Goal: Task Accomplishment & Management: Manage account settings

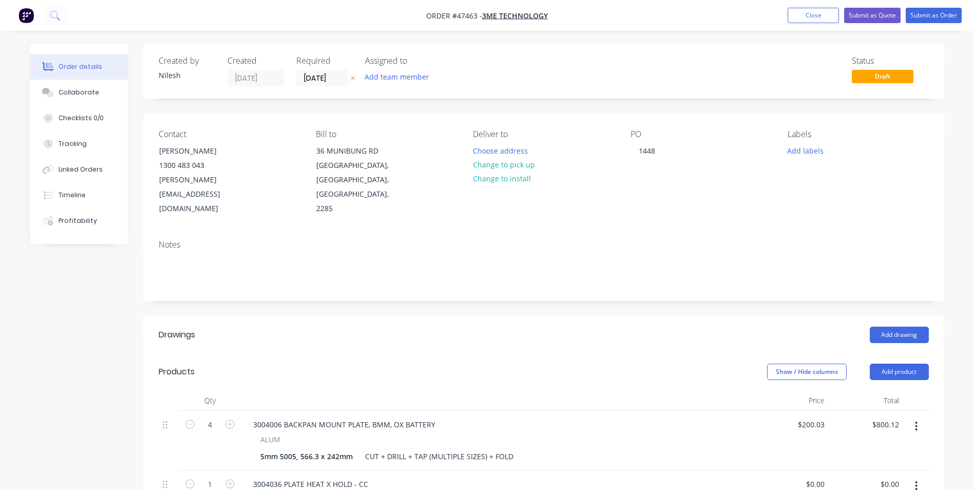
scroll to position [103, 0]
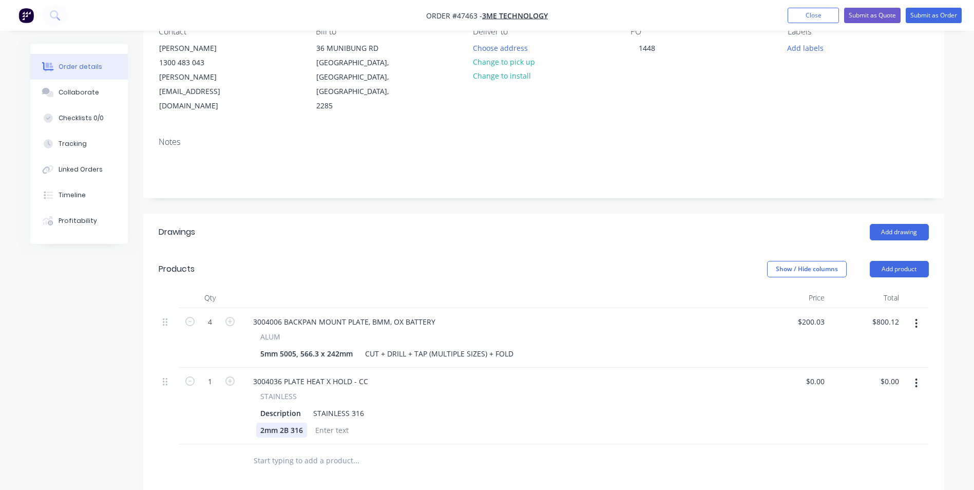
click at [302, 422] on div "2mm 2B 316" at bounding box center [281, 429] width 51 height 15
click at [368, 406] on div "Description STAINLESS 316" at bounding box center [495, 413] width 478 height 15
click at [344, 374] on div "3004036 PLATE HEAT X HOLD - CC" at bounding box center [310, 381] width 131 height 15
click at [300, 406] on div "Description" at bounding box center [280, 413] width 49 height 15
drag, startPoint x: 303, startPoint y: 400, endPoint x: 247, endPoint y: 408, distance: 56.5
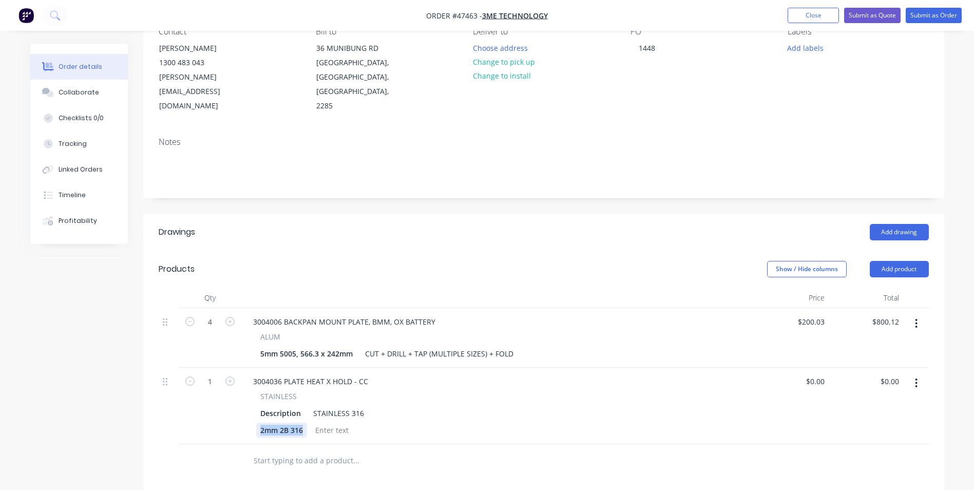
click at [247, 408] on div "STAINLESS Description STAINLESS 316 2mm 2B 316" at bounding box center [497, 414] width 505 height 47
click at [417, 422] on div at bounding box center [495, 429] width 478 height 15
click at [291, 406] on div "Description" at bounding box center [280, 413] width 49 height 15
drag, startPoint x: 300, startPoint y: 386, endPoint x: 227, endPoint y: 388, distance: 72.9
click at [227, 388] on div "1 3004036 PLATE HEAT X HOLD - CC STAINLESS Description STAINLESS 316 $0.00 $0.0…" at bounding box center [544, 406] width 770 height 76
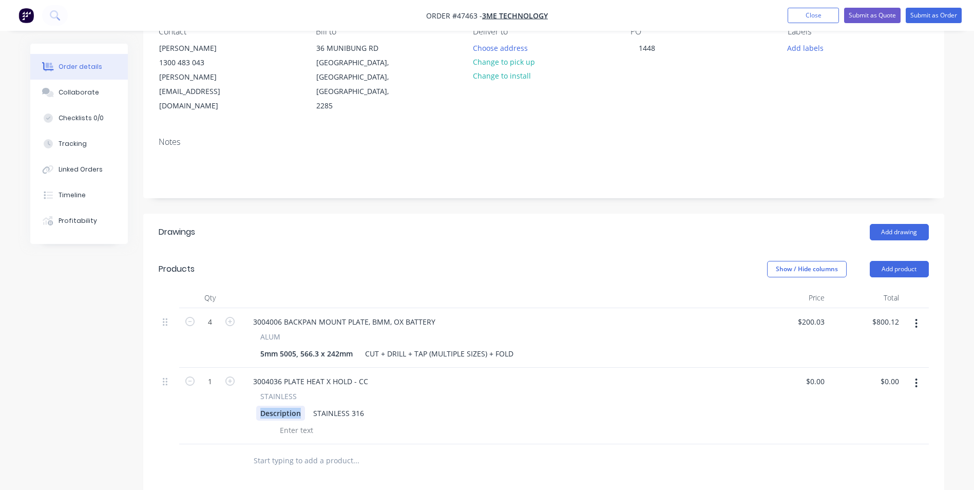
paste div
click at [311, 406] on div "2mm 2B 316, STAINLESS 316" at bounding box center [495, 413] width 478 height 15
click at [305, 406] on div "2mm 2B 316," at bounding box center [282, 413] width 53 height 15
click at [328, 406] on div "2mm 2B 316, 240 x" at bounding box center [292, 413] width 73 height 15
click at [407, 406] on div "STAINLESS 316" at bounding box center [392, 413] width 59 height 15
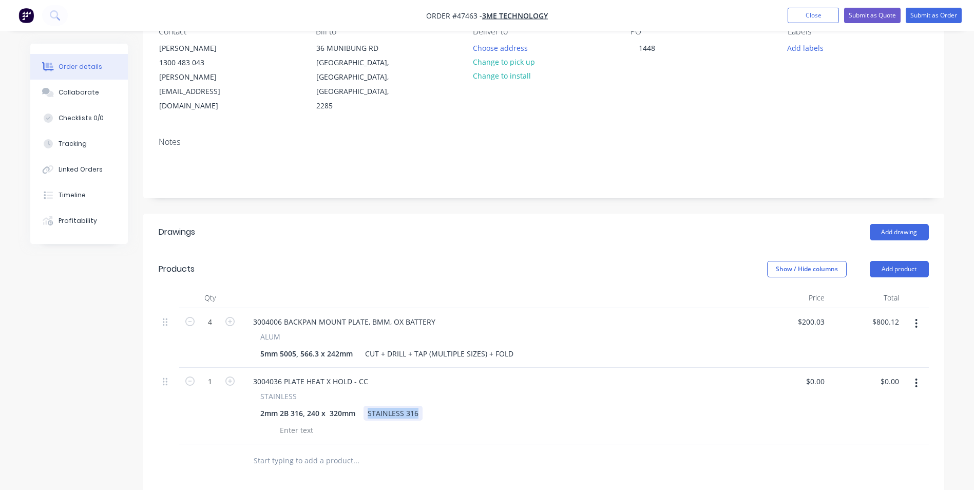
drag, startPoint x: 416, startPoint y: 384, endPoint x: 330, endPoint y: 397, distance: 87.2
click at [330, 397] on div "STAINLESS 2mm 2B 316, 240 x 320mm STAINLESS 316" at bounding box center [497, 414] width 505 height 47
click at [529, 422] on div at bounding box center [495, 429] width 478 height 15
click at [916, 377] on icon "button" at bounding box center [916, 382] width 3 height 11
click at [863, 423] on div "Duplicate" at bounding box center [879, 430] width 79 height 15
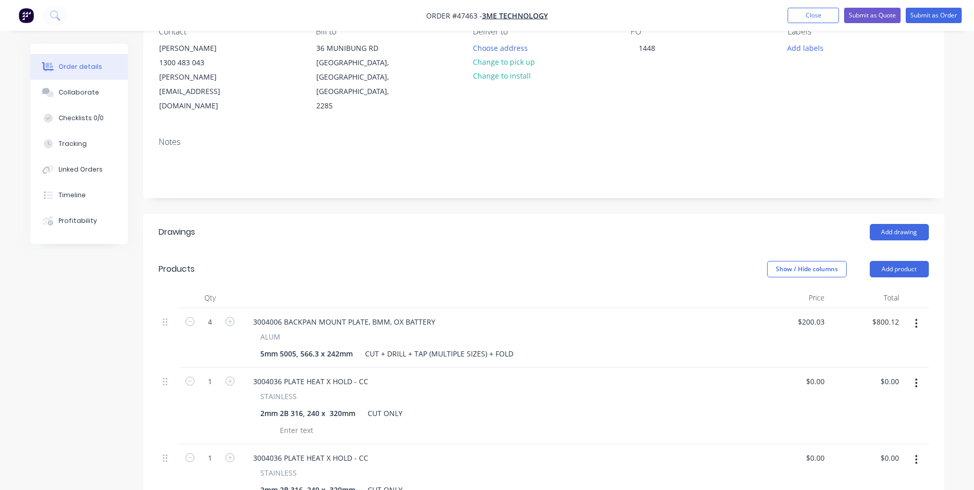
scroll to position [154, 0]
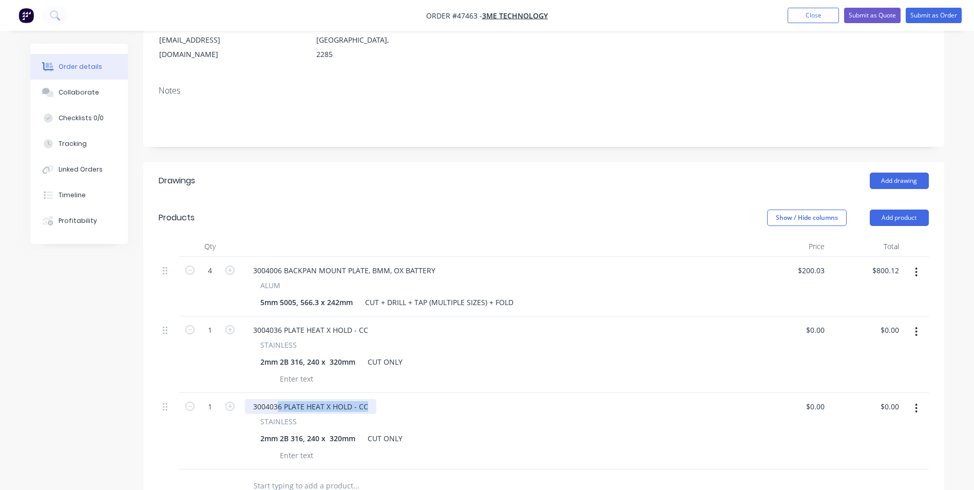
drag, startPoint x: 364, startPoint y: 378, endPoint x: 277, endPoint y: 377, distance: 87.3
click at [277, 399] on div "3004036 PLATE HEAT X HOLD - CC" at bounding box center [310, 406] width 131 height 15
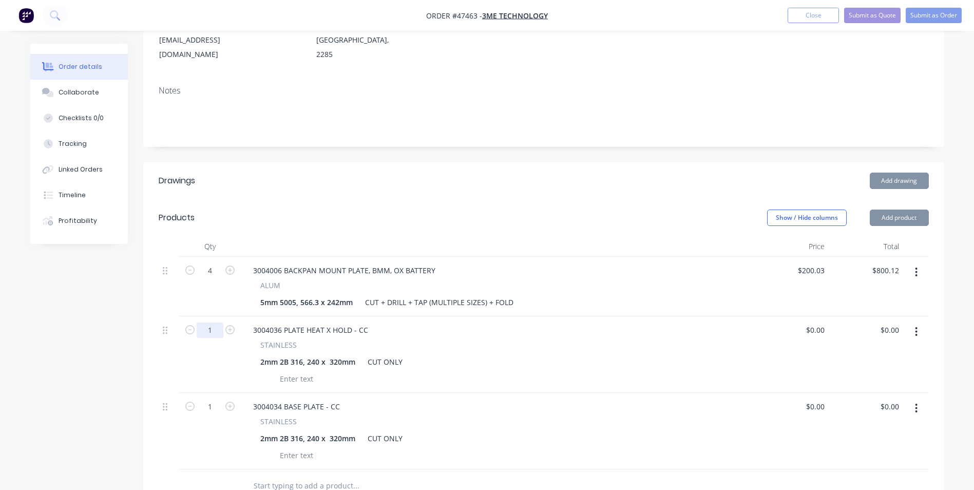
click at [215, 278] on input "1" at bounding box center [210, 270] width 27 height 15
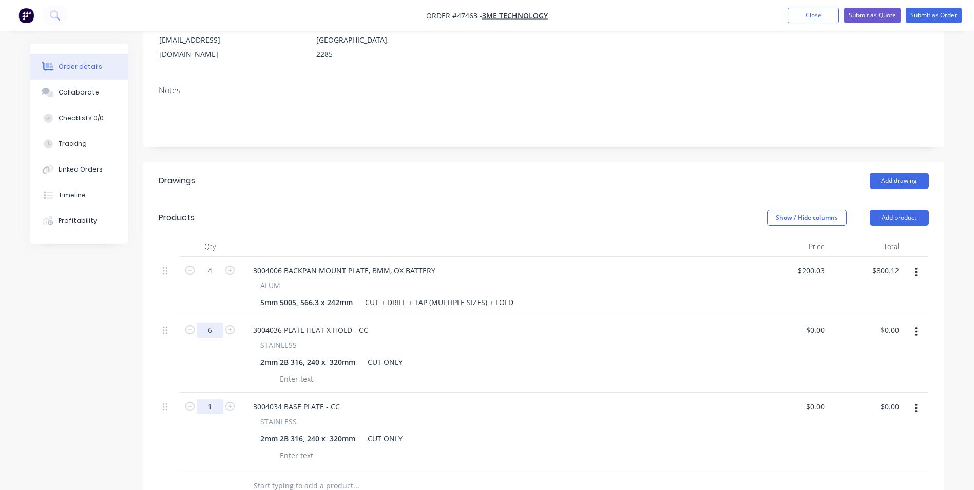
type input "6"
drag, startPoint x: 212, startPoint y: 380, endPoint x: 363, endPoint y: 375, distance: 151.0
click at [212, 278] on input "1" at bounding box center [210, 270] width 27 height 15
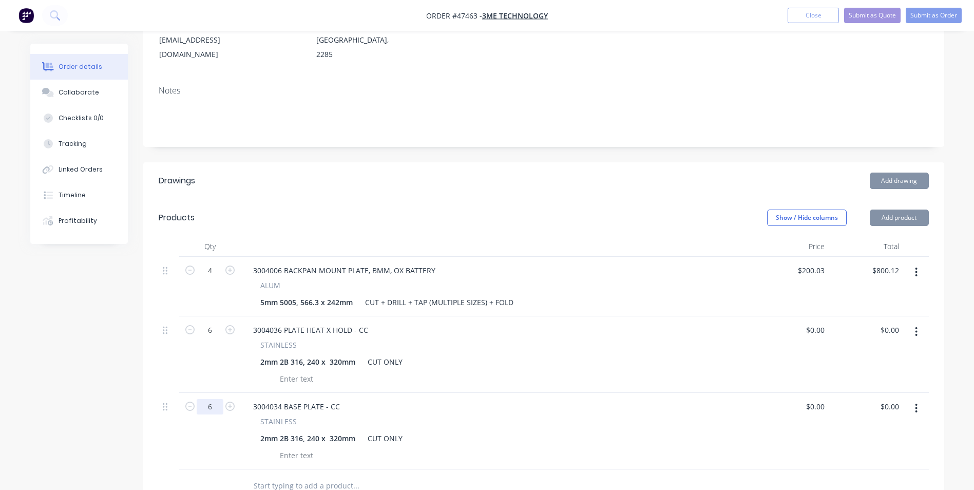
type input "6"
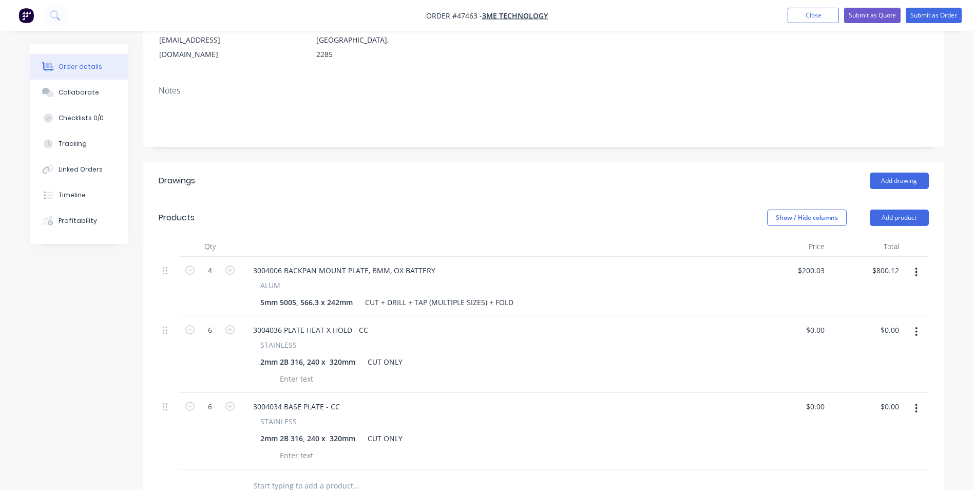
click at [622, 354] on div "2mm 2B 316, 240 x 320mm CUT ONLY" at bounding box center [495, 361] width 478 height 15
click at [829, 316] on div "$0.00 $0.00" at bounding box center [866, 354] width 74 height 76
click at [821, 322] on input "0" at bounding box center [817, 329] width 24 height 15
type input "$15.01"
type input "$90.06"
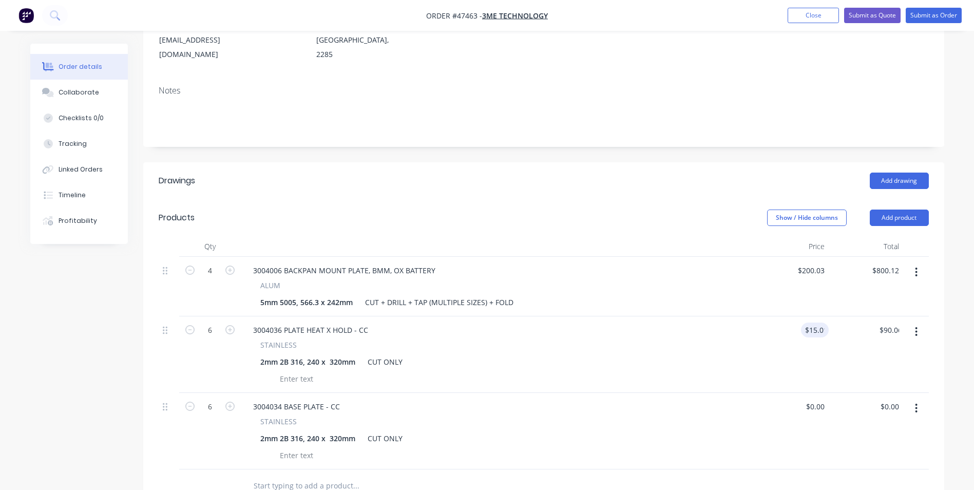
click at [684, 416] on div "STAINLESS" at bounding box center [497, 421] width 474 height 11
click at [807, 393] on div "$0.00 $0.00" at bounding box center [791, 431] width 74 height 76
click at [816, 399] on div "0 0" at bounding box center [821, 406] width 16 height 15
type input "$32.63"
type input "$195.78"
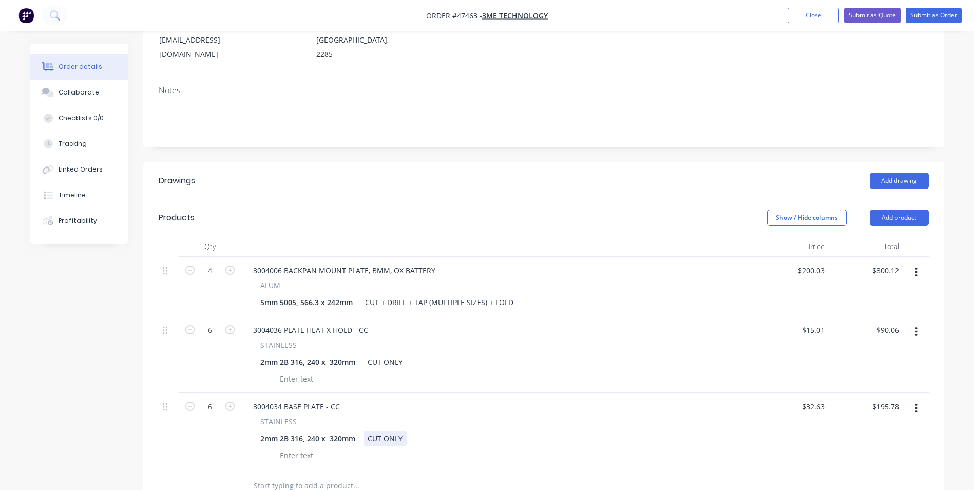
click at [502, 416] on div "STAINLESS 2mm 2B 316, 240 x 320mm CUT ONLY" at bounding box center [497, 439] width 505 height 47
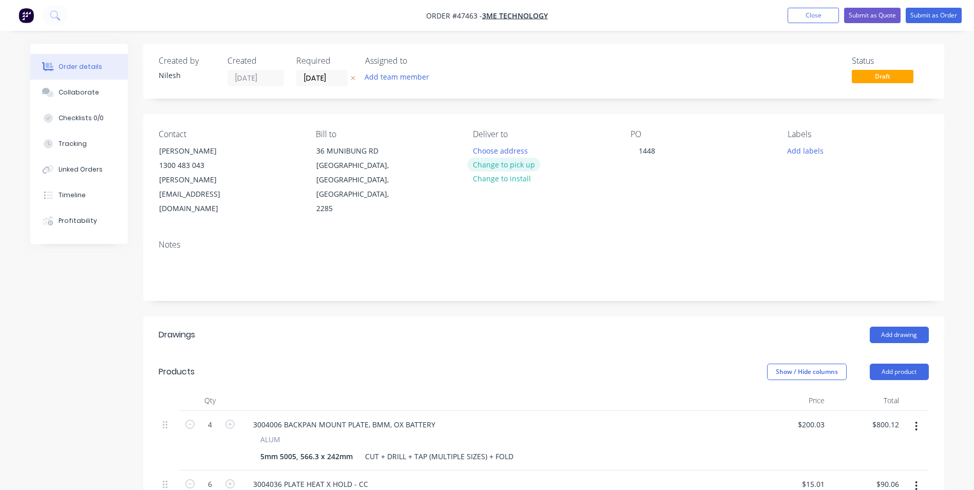
click at [504, 164] on button "Change to pick up" at bounding box center [503, 165] width 73 height 14
click at [378, 79] on button "Add team member" at bounding box center [396, 77] width 75 height 14
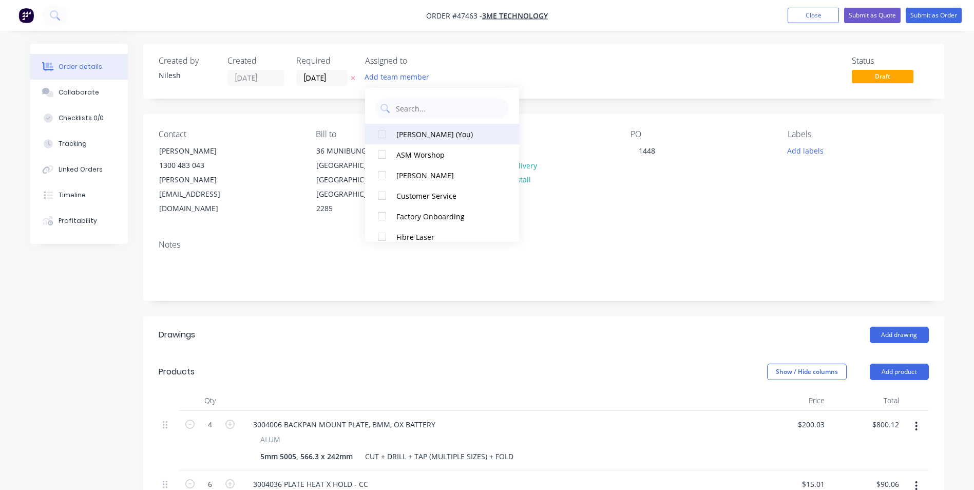
click at [434, 136] on div "Nilesh Lala (You)" at bounding box center [447, 134] width 103 height 11
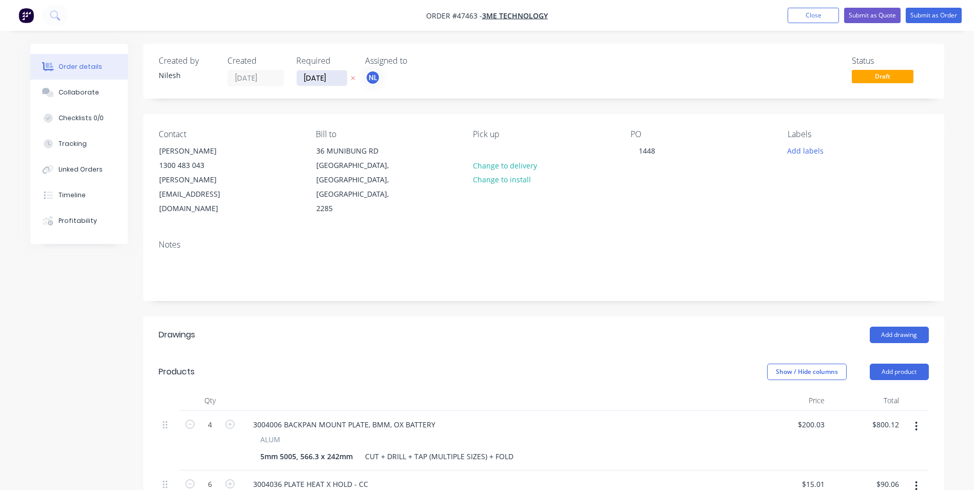
click at [332, 75] on input "02/09/25" at bounding box center [322, 77] width 50 height 15
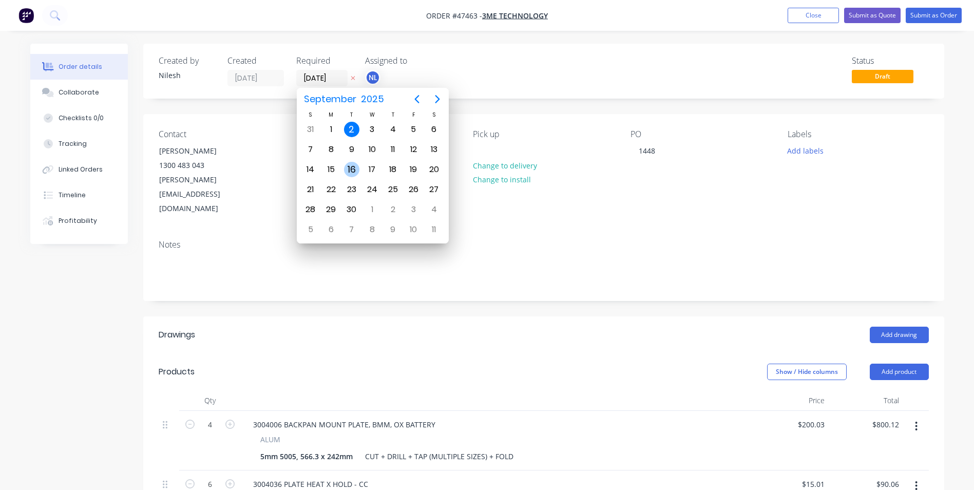
click at [356, 167] on div "16" at bounding box center [351, 169] width 15 height 15
type input "16/09/25"
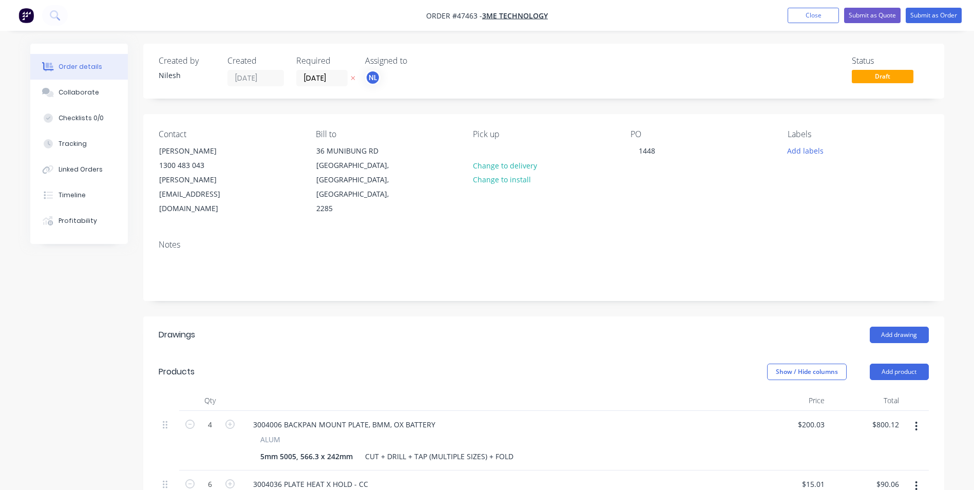
click at [562, 87] on div "Created by Nilesh Created 02/09/25 Required 16/09/25 Assigned to NL Status Draft" at bounding box center [543, 71] width 801 height 55
click at [816, 163] on div "Labels Add labels" at bounding box center [857, 172] width 141 height 87
click at [817, 156] on button "Add labels" at bounding box center [805, 150] width 47 height 14
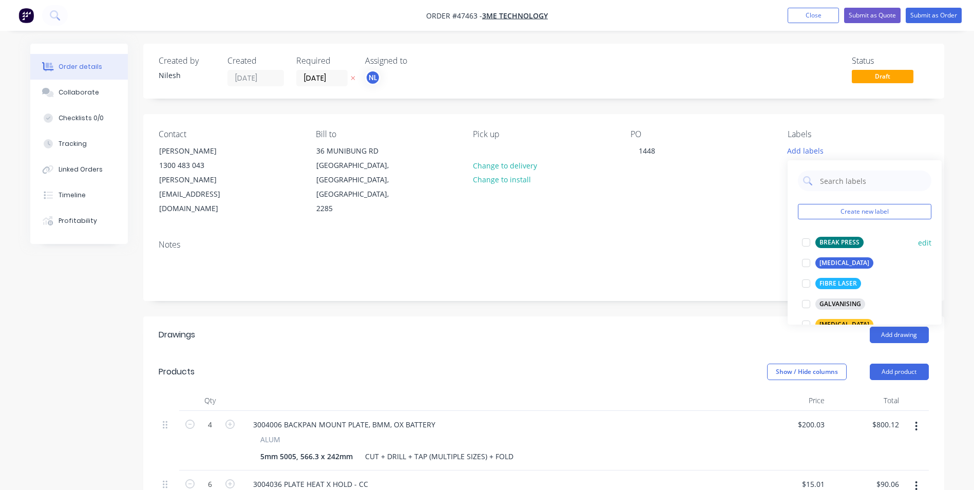
click at [838, 242] on div "BREAK PRESS" at bounding box center [839, 242] width 48 height 11
click at [839, 276] on div "FIBRE LASER" at bounding box center [838, 278] width 46 height 11
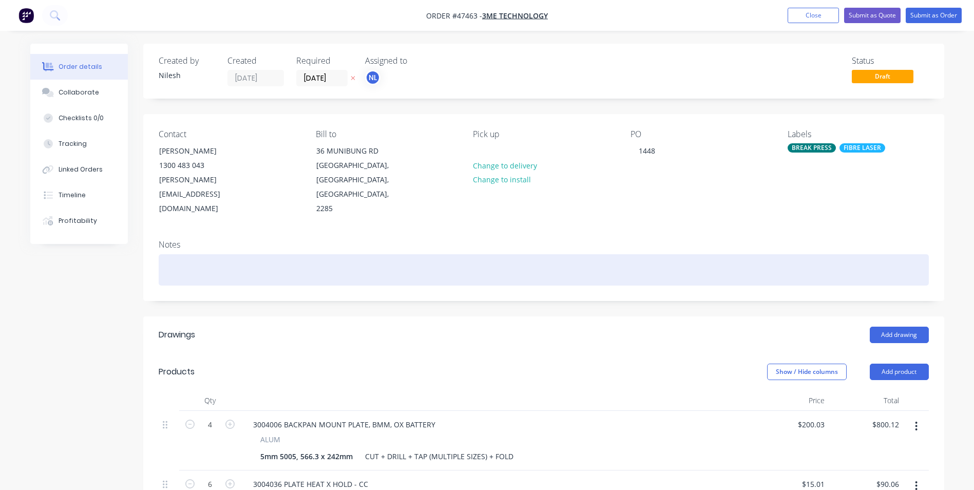
click at [685, 254] on div at bounding box center [544, 269] width 770 height 31
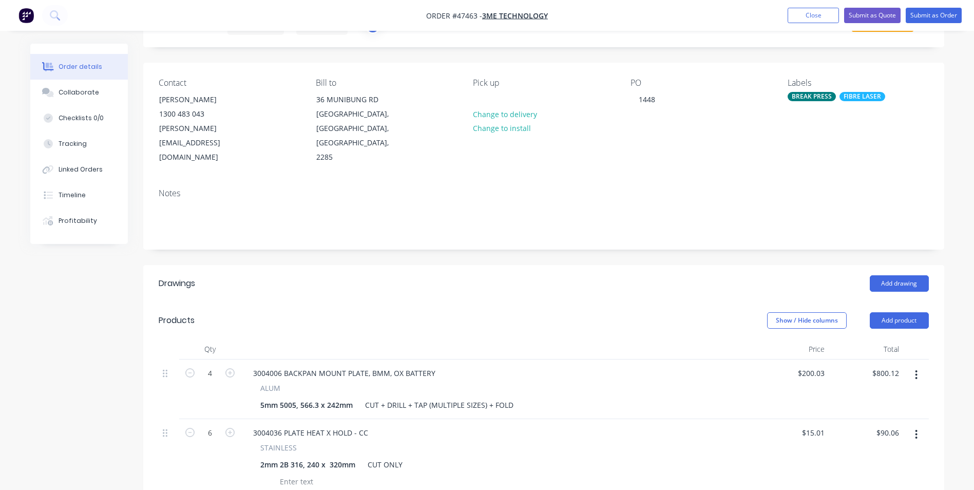
scroll to position [103, 0]
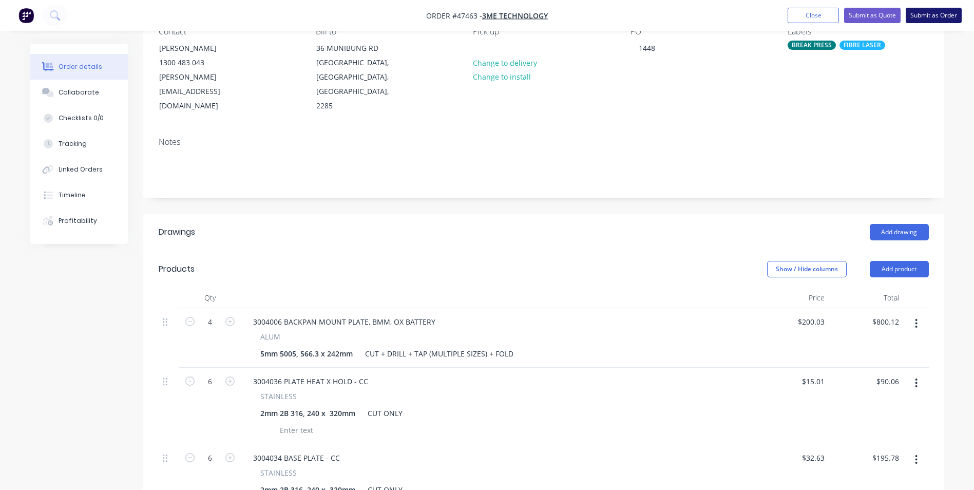
click at [946, 18] on button "Submit as Order" at bounding box center [934, 15] width 56 height 15
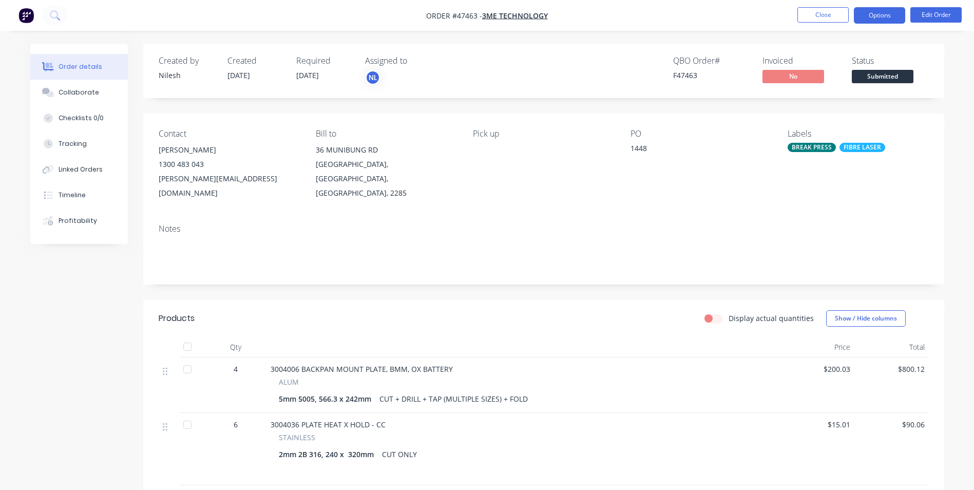
click at [869, 20] on button "Options" at bounding box center [879, 15] width 51 height 16
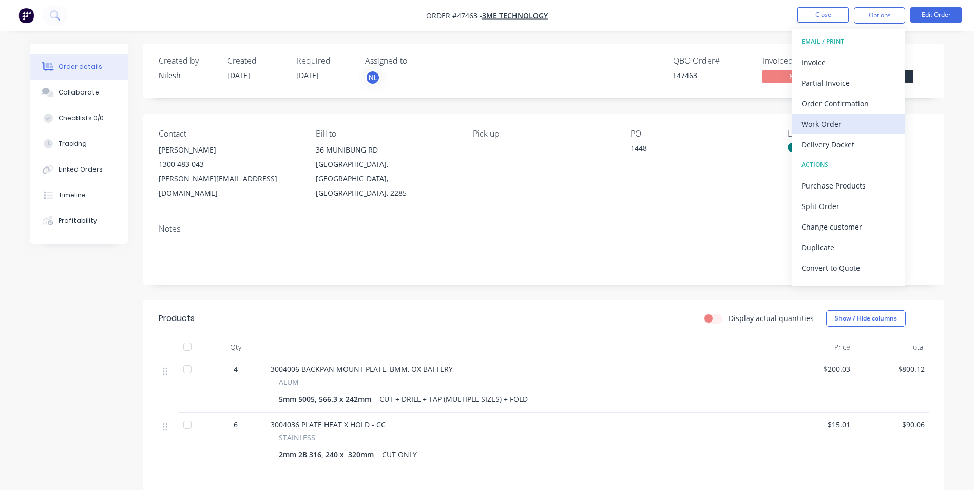
click at [829, 119] on div "Work Order" at bounding box center [848, 124] width 94 height 15
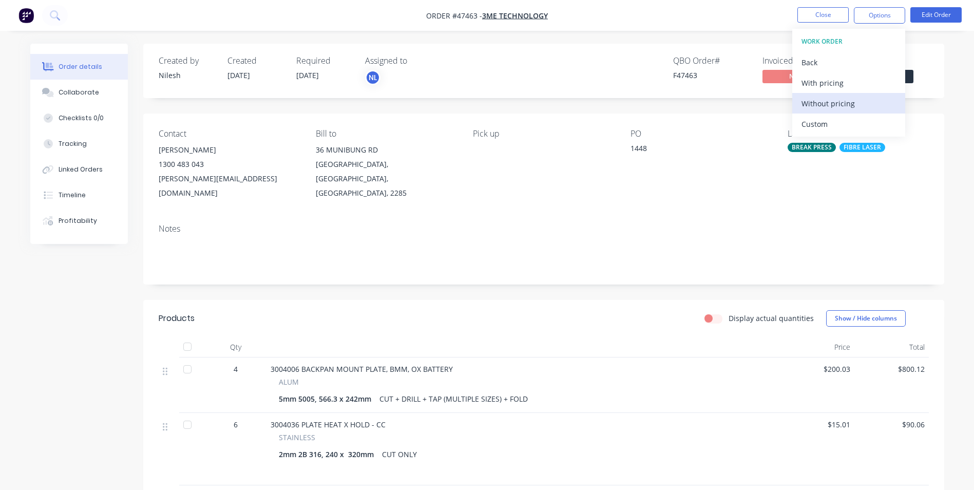
click at [831, 101] on div "Without pricing" at bounding box center [848, 103] width 94 height 15
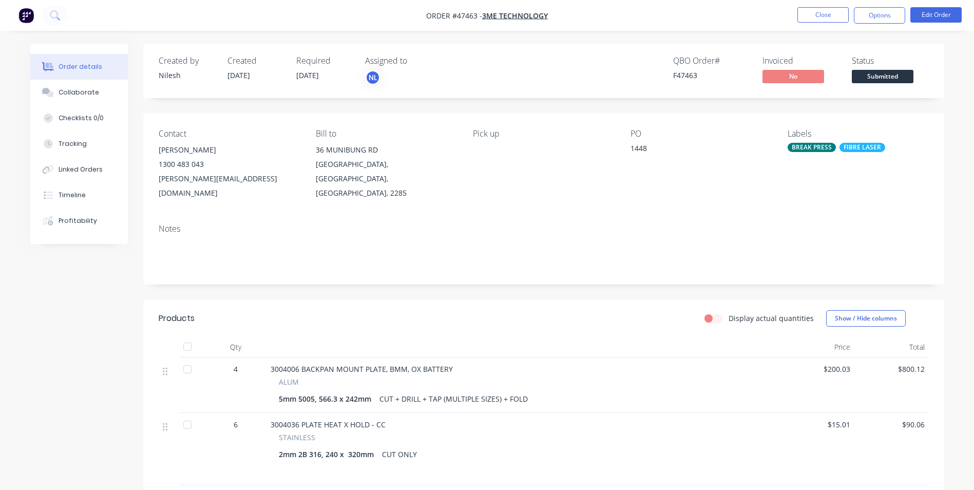
drag, startPoint x: 374, startPoint y: 372, endPoint x: 336, endPoint y: 377, distance: 38.3
click at [373, 376] on div "ALUM" at bounding box center [523, 381] width 489 height 11
click at [285, 391] on div "5mm 5005, 566.3 x 242mm" at bounding box center [327, 398] width 97 height 15
click at [292, 391] on div "5mm 5005, 566.3 x 242mm" at bounding box center [327, 398] width 97 height 15
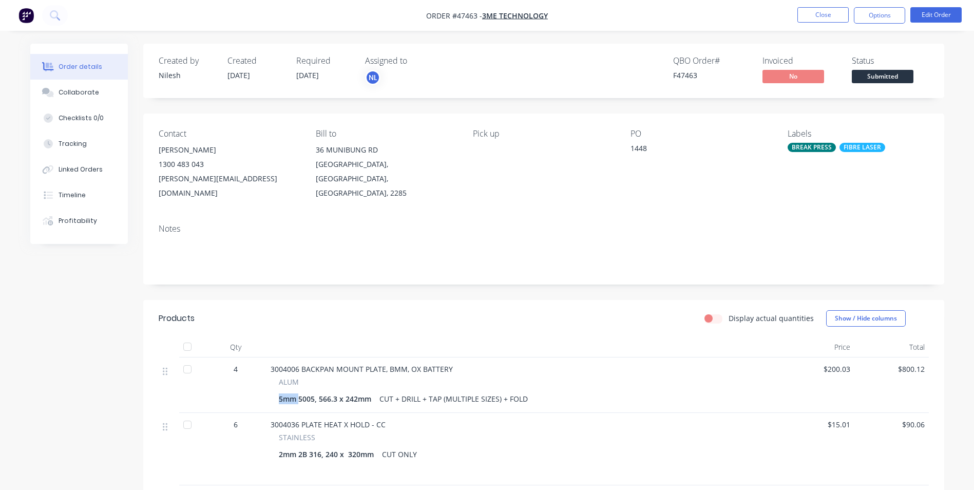
drag, startPoint x: 292, startPoint y: 386, endPoint x: 412, endPoint y: 396, distance: 120.0
click at [297, 391] on div "5mm 5005, 566.3 x 242mm" at bounding box center [327, 398] width 97 height 15
click at [930, 23] on li "Edit Order" at bounding box center [935, 15] width 51 height 16
click at [944, 18] on button "Edit Order" at bounding box center [935, 14] width 51 height 15
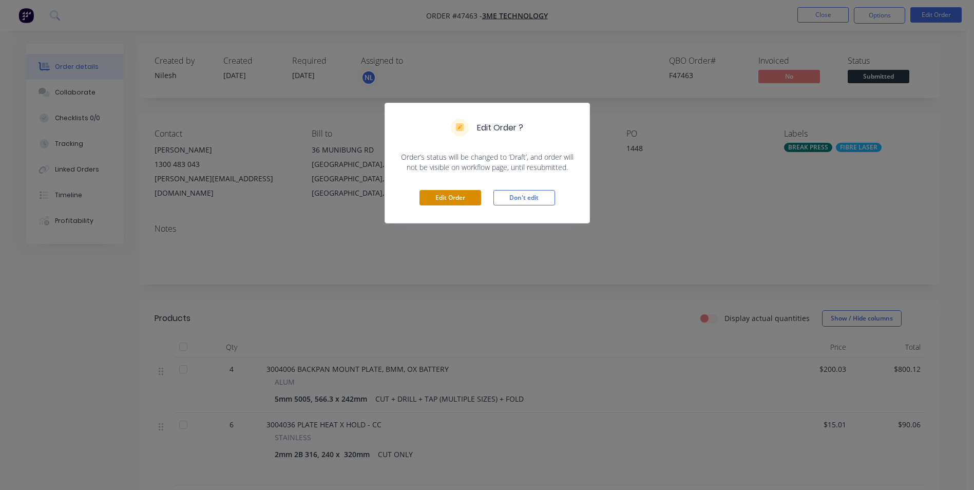
click at [448, 197] on button "Edit Order" at bounding box center [450, 197] width 62 height 15
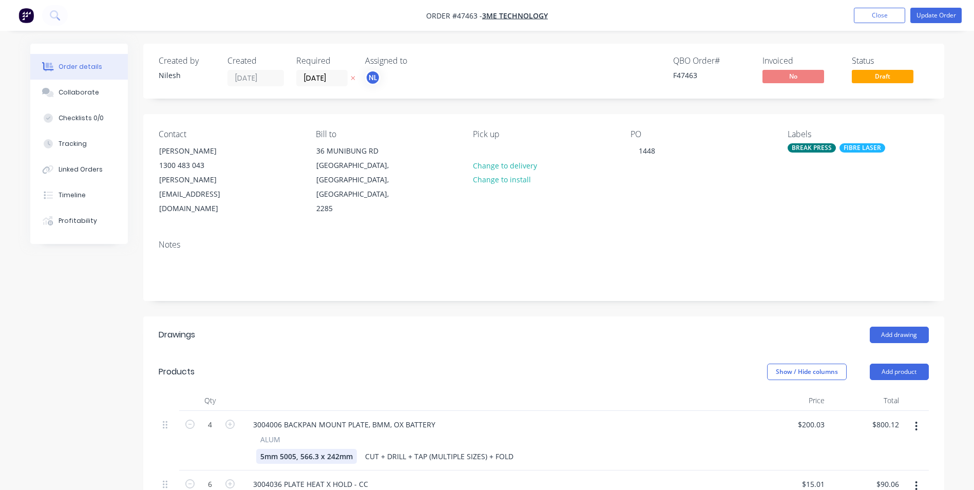
click at [278, 449] on div "5mm 5005, 566.3 x 242mm" at bounding box center [306, 456] width 101 height 15
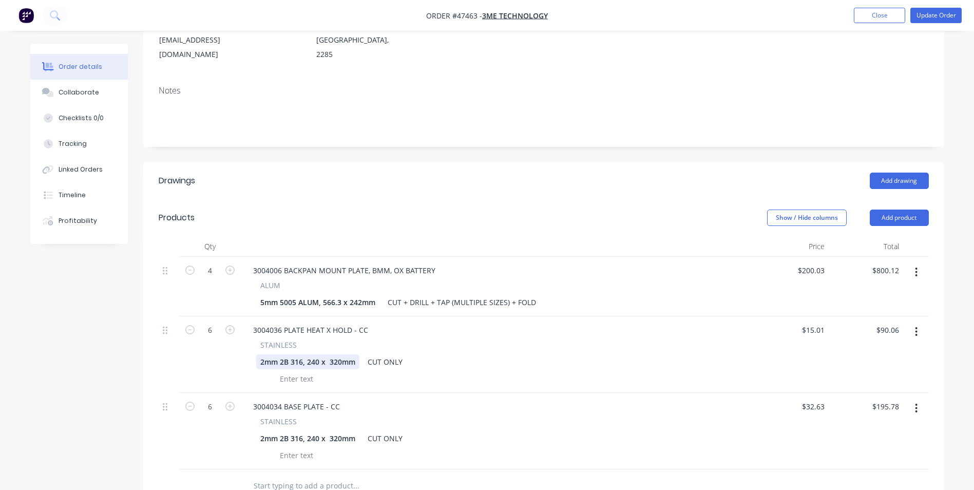
click at [301, 354] on div "2mm 2B 316, 240 x 320mm" at bounding box center [307, 361] width 103 height 15
click at [301, 431] on div "2mm 2B 316, 240 x 320mm" at bounding box center [307, 438] width 103 height 15
click at [536, 354] on div "2mm 2B 316 SS, 240 x 320mm CUT ONLY" at bounding box center [495, 361] width 478 height 15
click at [919, 17] on button "Update Order" at bounding box center [935, 15] width 51 height 15
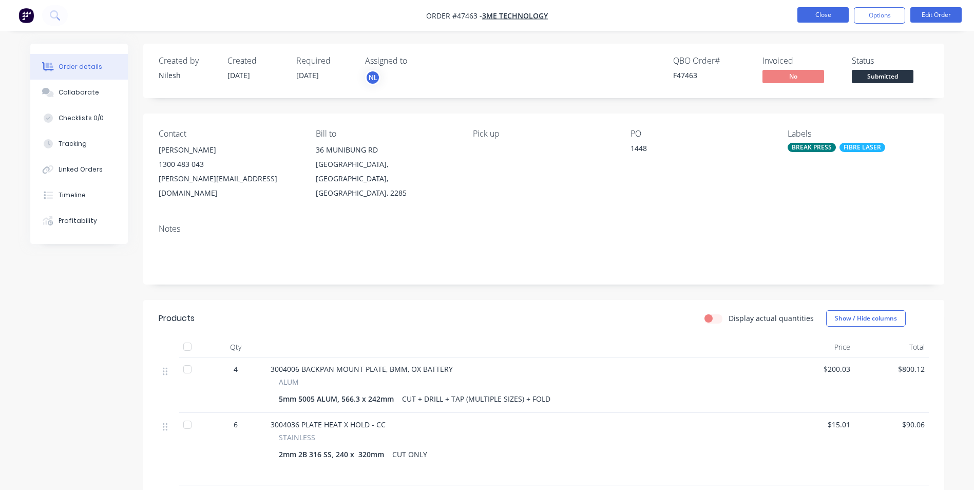
click at [800, 18] on button "Close" at bounding box center [822, 14] width 51 height 15
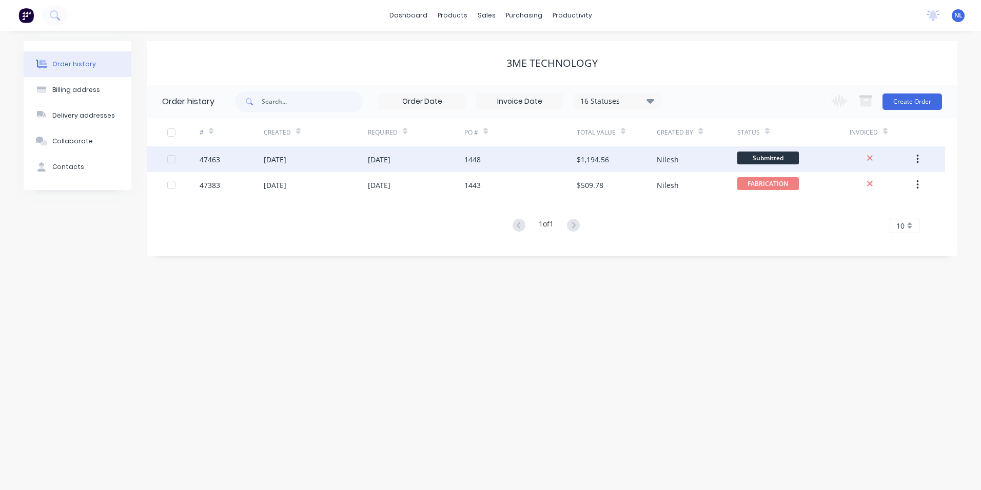
click at [658, 161] on div "Nilesh" at bounding box center [668, 159] width 22 height 11
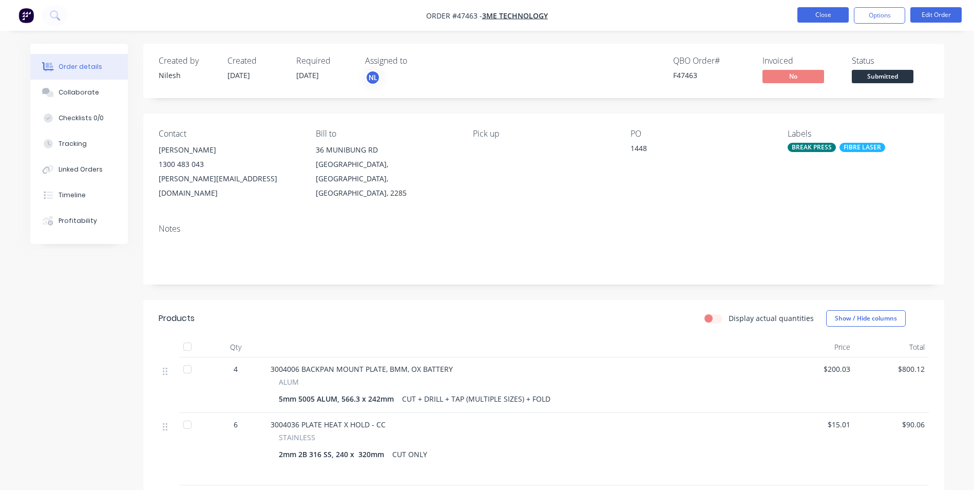
click at [814, 11] on button "Close" at bounding box center [822, 14] width 51 height 15
